Goal: Communication & Community: Connect with others

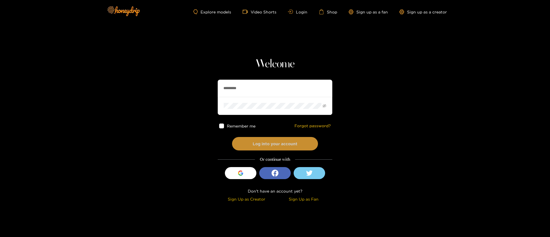
click at [275, 144] on button "Log into your account" at bounding box center [275, 143] width 86 height 13
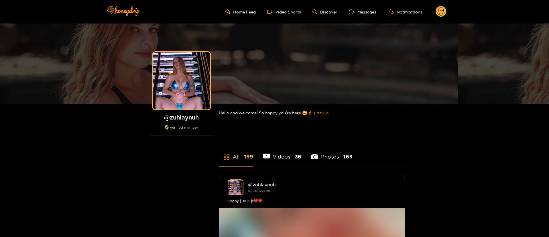
click at [364, 8] on ul "Home Feed Video Shorts Discover Messages Notifications" at bounding box center [335, 11] width 221 height 11
click at [364, 11] on div "Messages" at bounding box center [362, 12] width 27 height 7
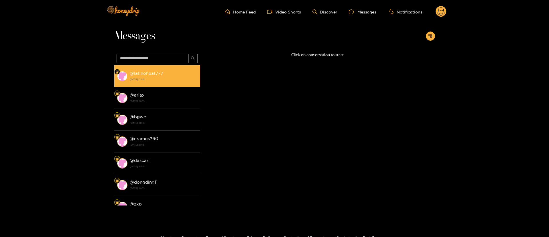
click at [167, 74] on div "@ latinoheat777 22 August 2025 05:44" at bounding box center [164, 76] width 68 height 13
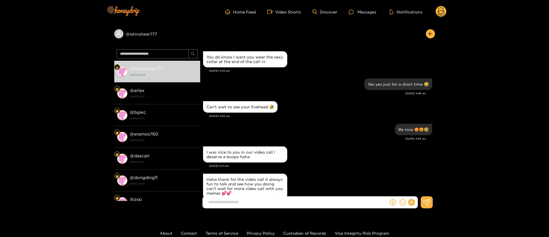
scroll to position [548, 0]
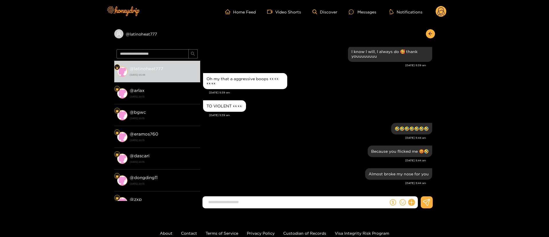
click at [426, 31] on div at bounding box center [429, 33] width 12 height 9
click at [431, 35] on icon "arrow-left" at bounding box center [430, 33] width 4 height 4
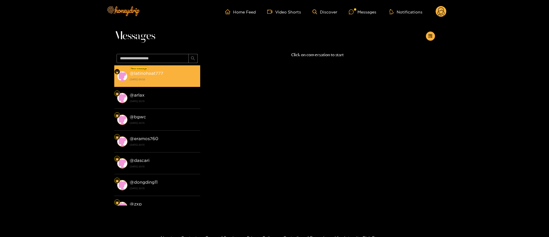
click at [178, 74] on div "@ latinoheat777 22 August 2025 05:52" at bounding box center [164, 76] width 68 height 13
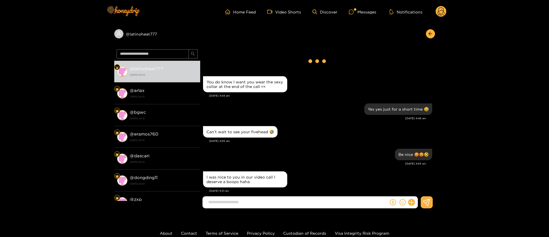
scroll to position [627, 0]
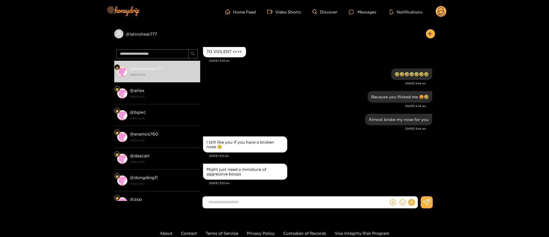
click at [320, 203] on input at bounding box center [296, 201] width 183 height 9
click at [254, 170] on div "Might just need a miniature of aggressive boops" at bounding box center [244, 171] width 77 height 9
click at [254, 169] on div "Might just need a miniature of aggressive boops" at bounding box center [244, 171] width 77 height 9
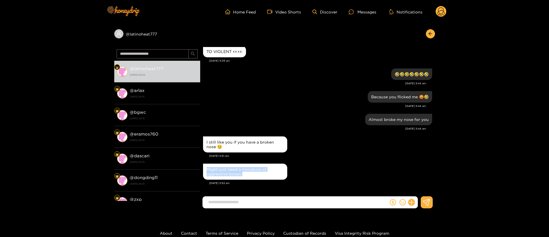
click at [341, 164] on div "Might just need a miniature of aggressive boops" at bounding box center [317, 171] width 229 height 19
click at [257, 203] on input at bounding box center [296, 201] width 183 height 9
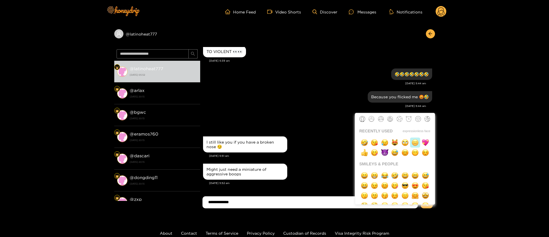
click at [415, 143] on img "button" at bounding box center [414, 142] width 7 height 7
type input "**********"
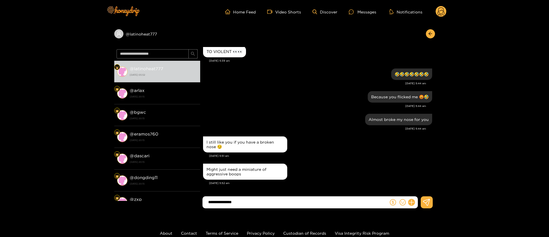
click at [283, 204] on input "**********" at bounding box center [296, 201] width 183 height 9
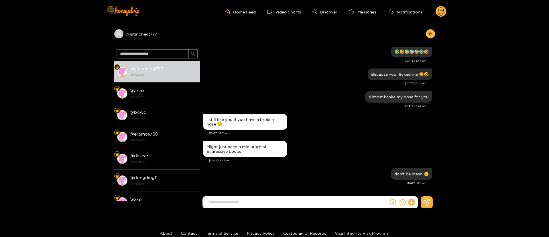
click at [324, 108] on div "Almost broke my nose for you Aug. 22, 5:44 am" at bounding box center [317, 101] width 229 height 23
click at [305, 114] on div "I still like you if you have a broken nose 😏" at bounding box center [317, 121] width 229 height 19
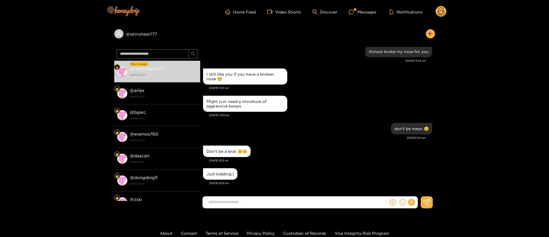
click at [285, 143] on div "don't be mean 😑 Aug. 22, 6:11 am" at bounding box center [317, 132] width 229 height 23
click at [233, 155] on div "Don’t be a brat 😑😑" at bounding box center [227, 150] width 48 height 11
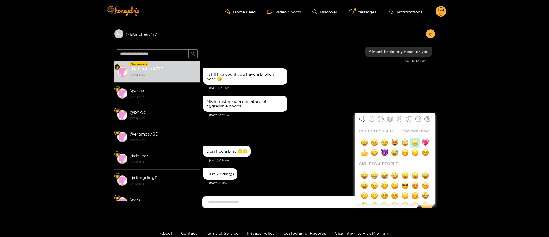
click at [415, 147] on button "button" at bounding box center [415, 142] width 10 height 10
click at [415, 146] on button "button" at bounding box center [415, 142] width 10 height 10
type input "********"
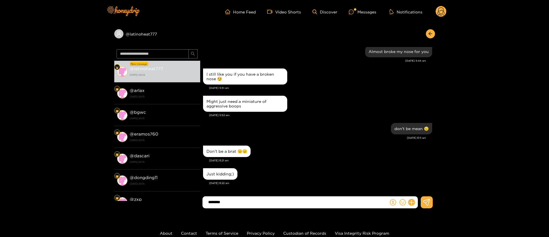
click at [291, 200] on input "********" at bounding box center [296, 201] width 183 height 9
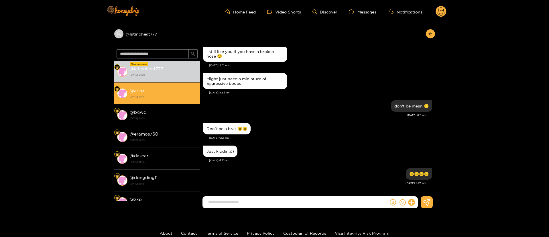
click at [140, 90] on strong "@ arlax" at bounding box center [137, 90] width 15 height 5
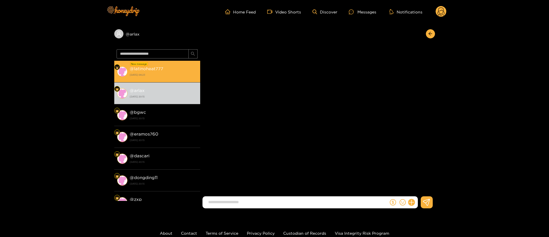
click at [169, 71] on div "@ latinoheat777 22 August 2025 06:23" at bounding box center [164, 71] width 68 height 13
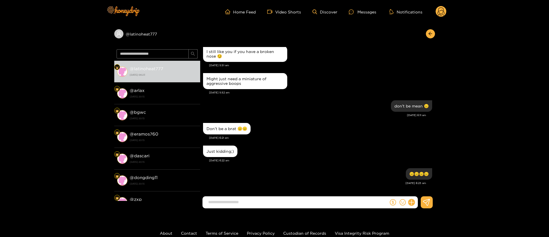
scroll to position [534, 0]
click at [327, 147] on div "Just kidding;)" at bounding box center [317, 151] width 229 height 14
click at [427, 33] on button "button" at bounding box center [430, 33] width 9 height 9
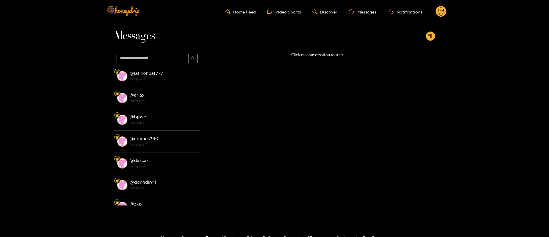
click at [444, 14] on circle at bounding box center [440, 11] width 11 height 11
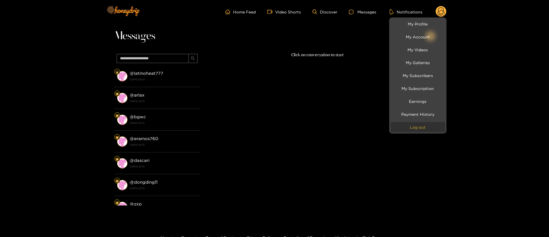
click at [431, 129] on button "Log out" at bounding box center [418, 127] width 54 height 10
